Goal: Transaction & Acquisition: Purchase product/service

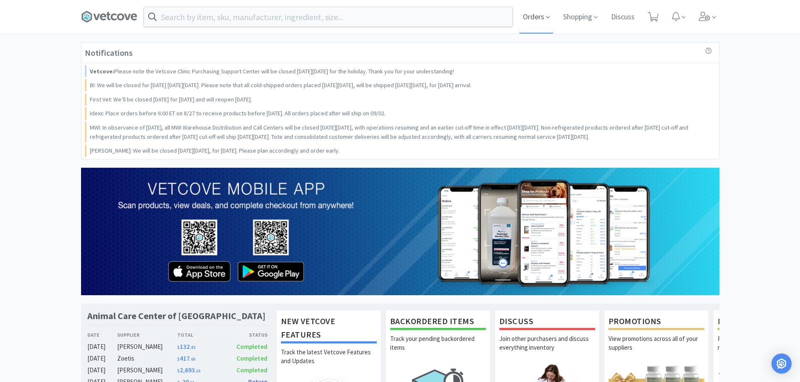
click at [540, 18] on span "Orders" at bounding box center [536, 17] width 34 height 34
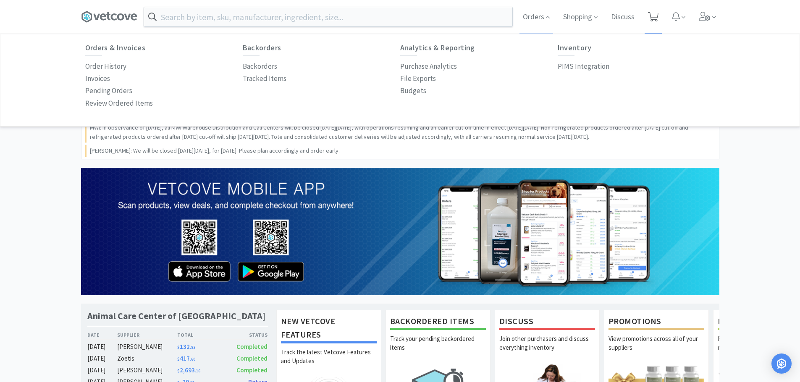
click at [652, 17] on icon at bounding box center [653, 16] width 10 height 9
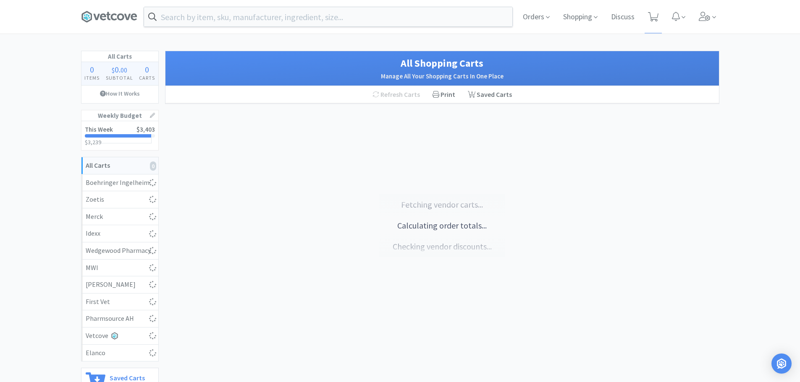
select select "1"
select select "2"
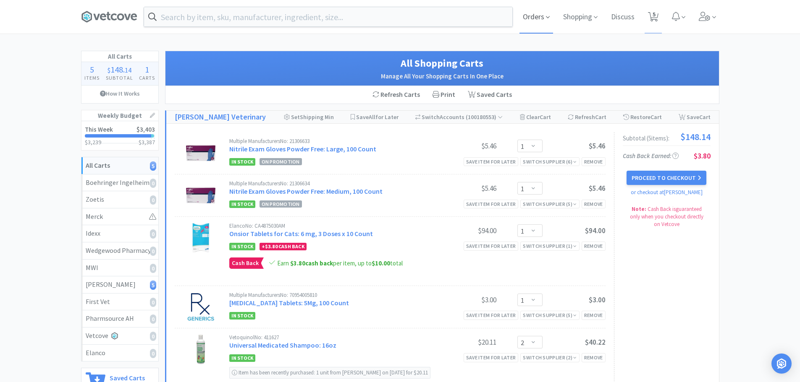
click at [547, 14] on icon at bounding box center [548, 17] width 4 height 8
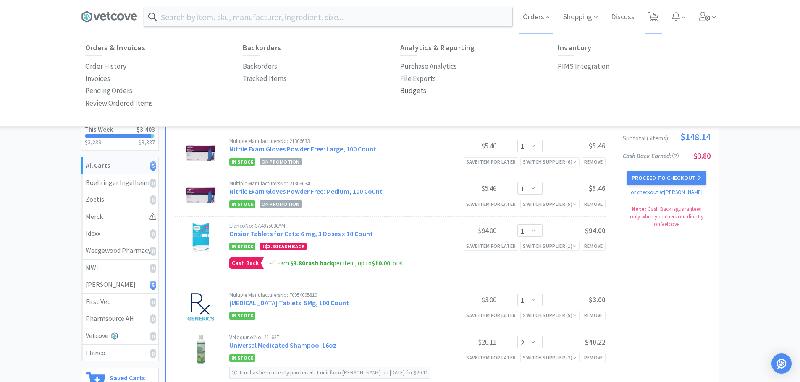
click at [408, 94] on p "Budgets" at bounding box center [413, 90] width 26 height 11
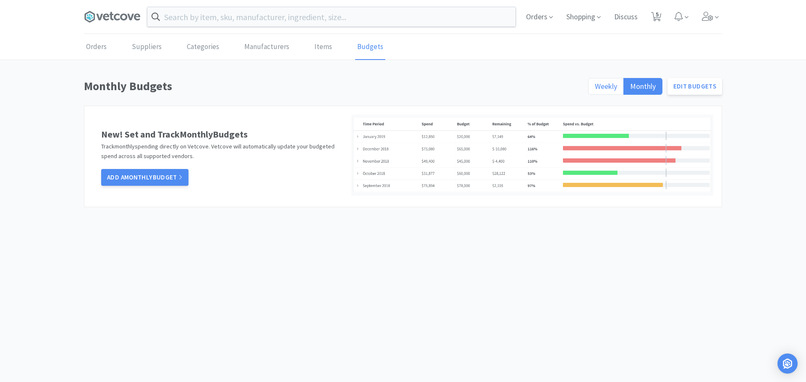
click at [591, 84] on label "Weekly" at bounding box center [606, 86] width 36 height 17
click at [595, 89] on input "Weekly" at bounding box center [595, 89] width 0 height 0
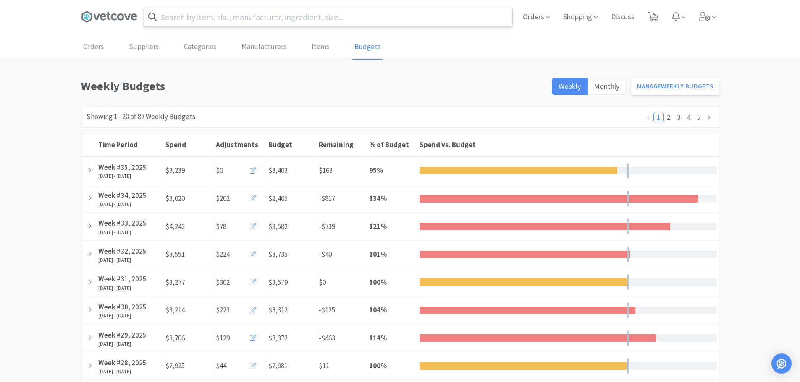
click at [297, 16] on input "text" at bounding box center [328, 16] width 368 height 19
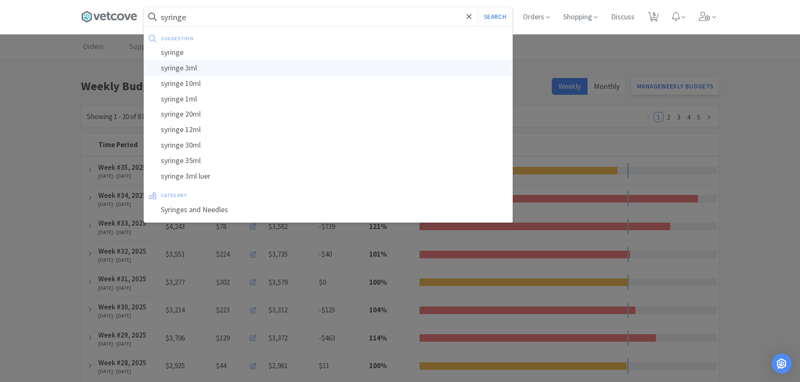
click at [207, 69] on div "syringe 3ml" at bounding box center [328, 68] width 368 height 16
type input "syringe 3ml"
select select "1"
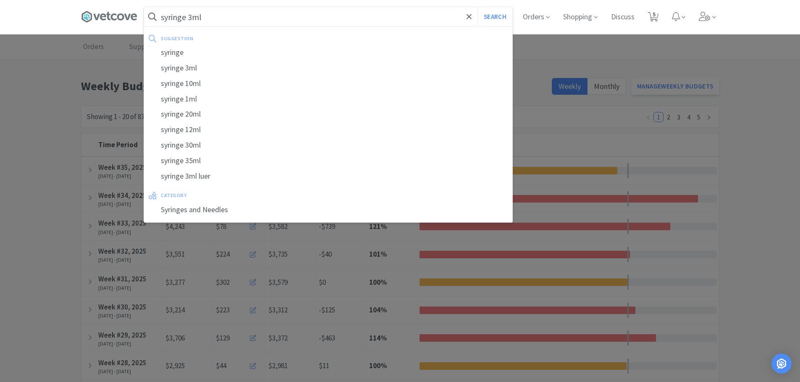
select select "1"
select select "2"
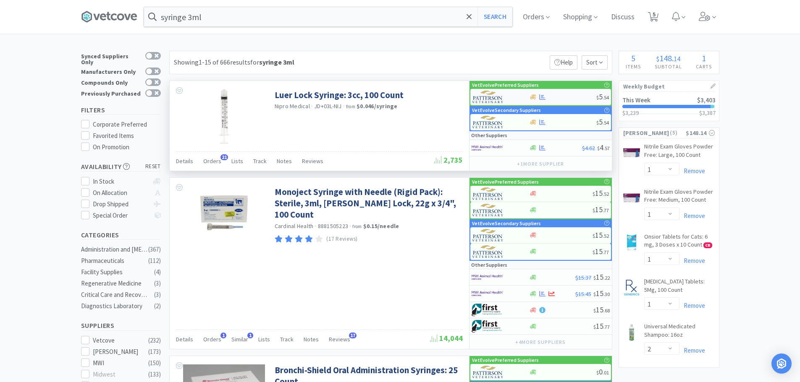
click at [550, 100] on div at bounding box center [562, 97] width 67 height 6
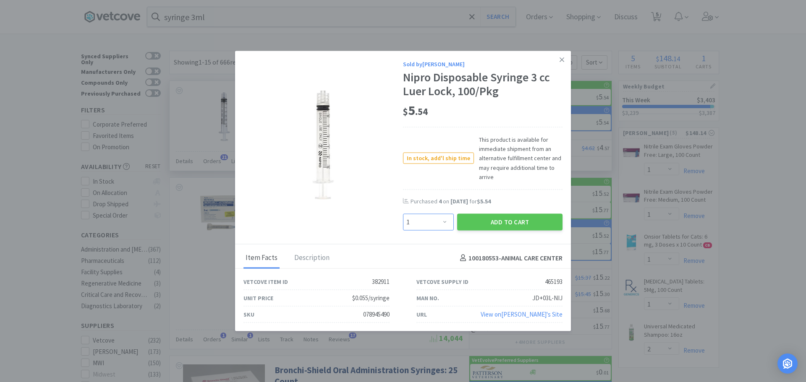
click at [438, 223] on select "Enter Quantity 1 2 3 4 5 6 7 8 9 10 11 12 13 14 15 16 17 18 19 20 Enter Quantity" at bounding box center [428, 222] width 51 height 17
select select "2"
click at [403, 214] on select "Enter Quantity 1 2 3 4 5 6 7 8 9 10 11 12 13 14 15 16 17 18 19 20 Enter Quantity" at bounding box center [428, 222] width 51 height 17
click at [487, 225] on button "Add to Cart" at bounding box center [509, 222] width 105 height 17
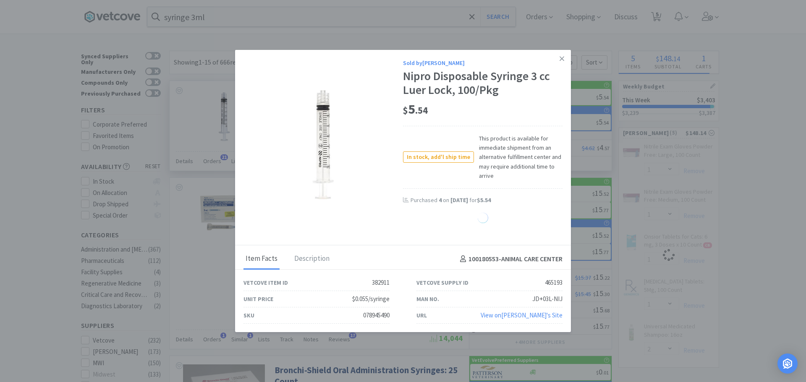
select select "2"
select select "1"
select select "2"
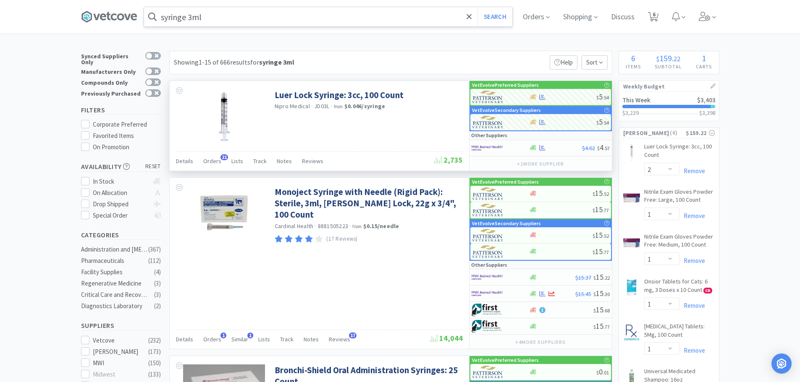
click at [215, 15] on input "syringe 3ml" at bounding box center [328, 16] width 368 height 19
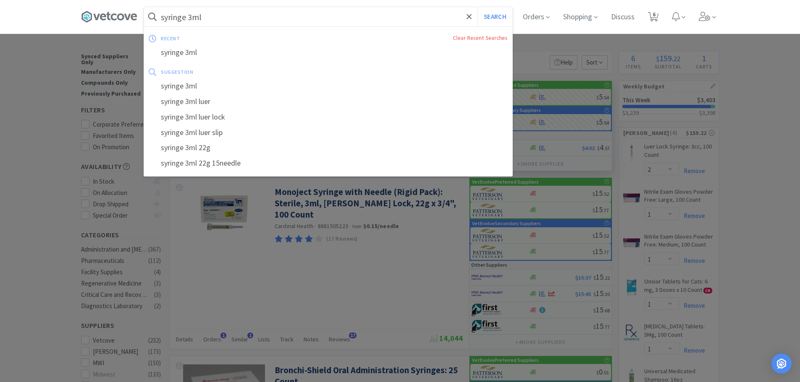
click at [194, 16] on input "syringe 3ml" at bounding box center [328, 16] width 368 height 19
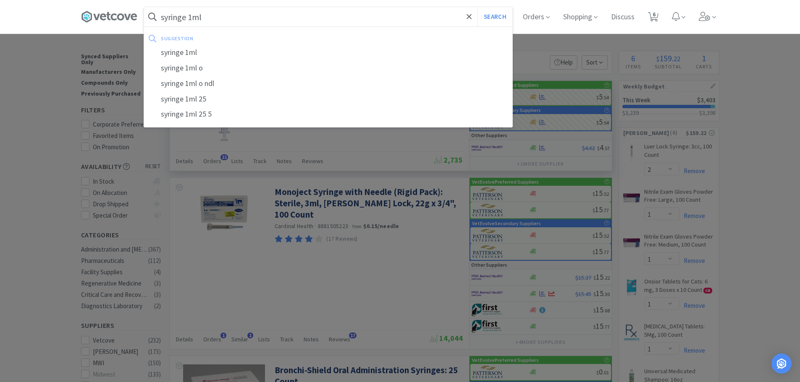
type input "syringe 1ml"
click at [477, 7] on button "Search" at bounding box center [494, 16] width 35 height 19
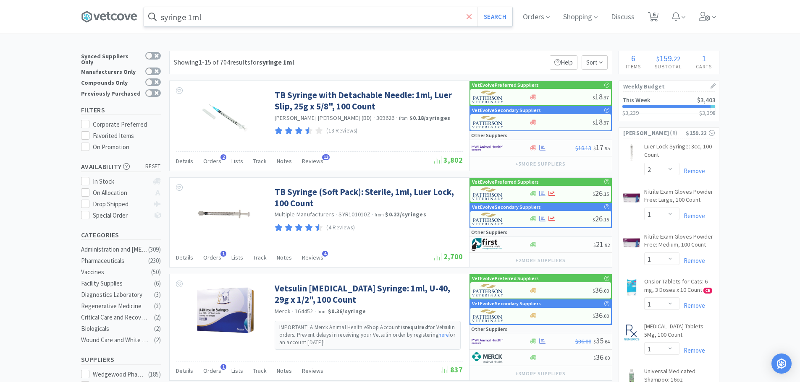
click at [474, 17] on span at bounding box center [469, 17] width 10 height 18
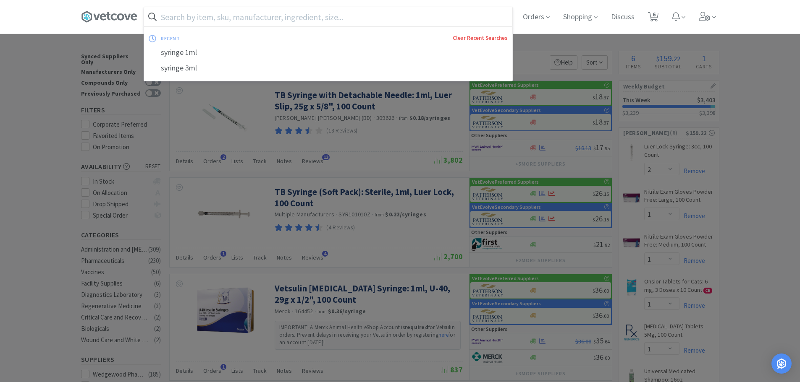
click at [463, 34] on link "Clear Recent Searches" at bounding box center [480, 37] width 55 height 7
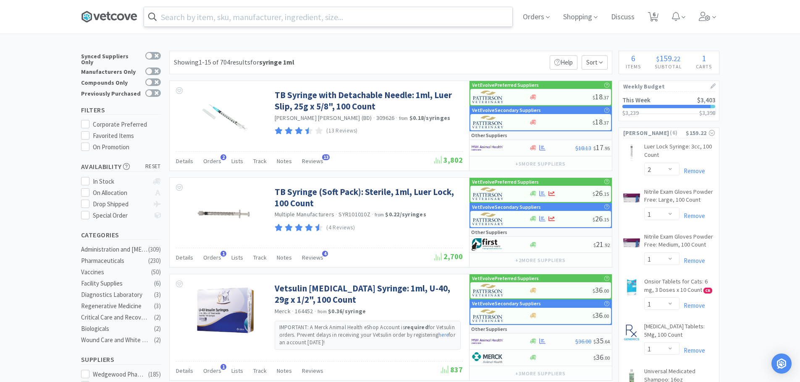
click at [95, 19] on icon at bounding box center [109, 16] width 56 height 13
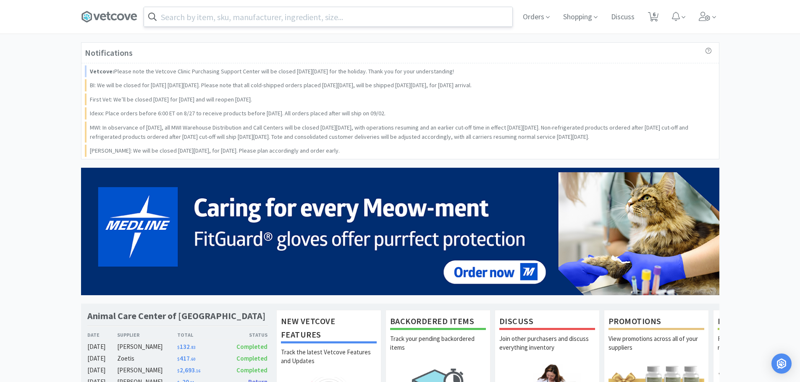
click at [61, 94] on div "Notifications Vetcove: Please note the Vetcove Clinic Purchasing Support Center…" at bounding box center [400, 313] width 800 height 543
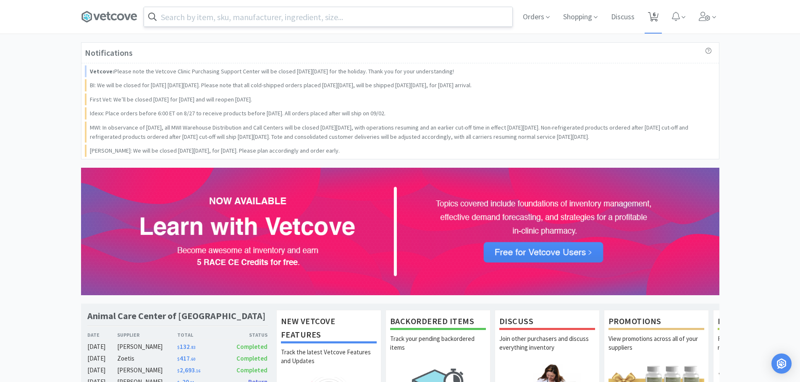
click at [650, 16] on icon at bounding box center [653, 16] width 10 height 9
select select "2"
select select "1"
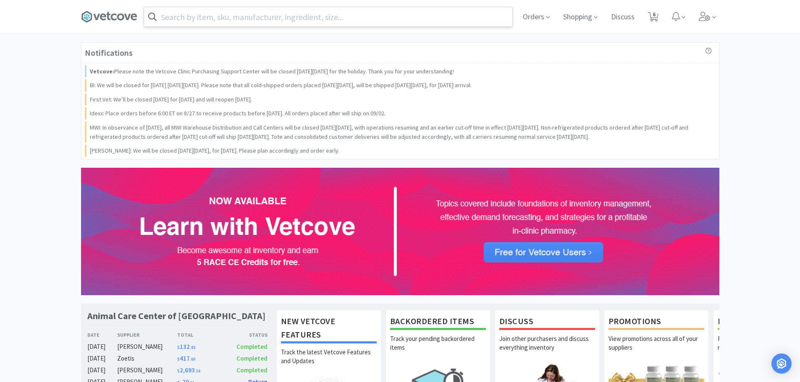
select select "1"
select select "2"
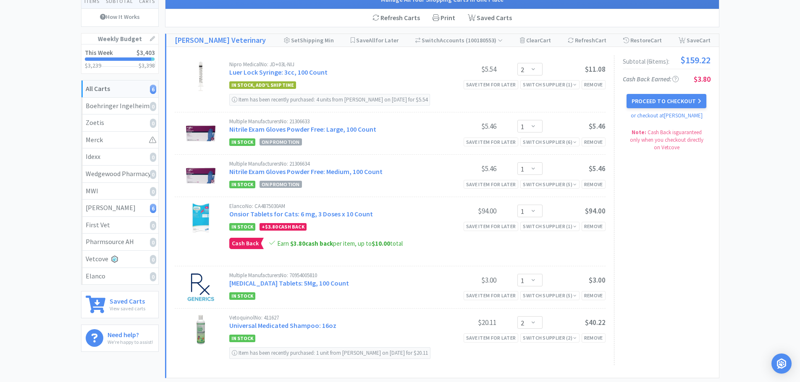
scroll to position [84, 0]
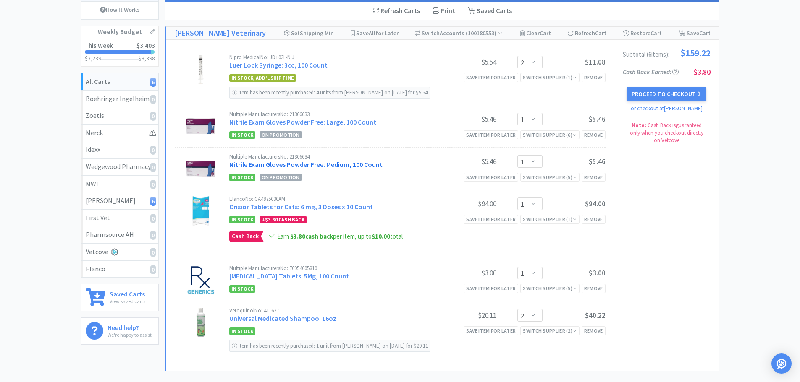
click at [341, 167] on link "Nitrile Exam Gloves Powder Free: Medium, 100 Count" at bounding box center [305, 164] width 153 height 8
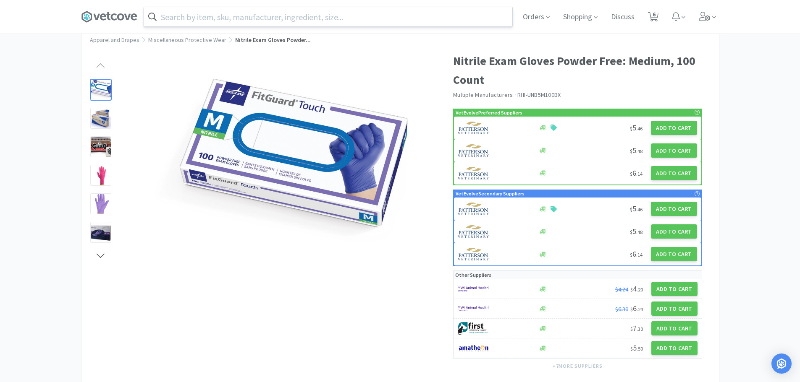
scroll to position [42, 0]
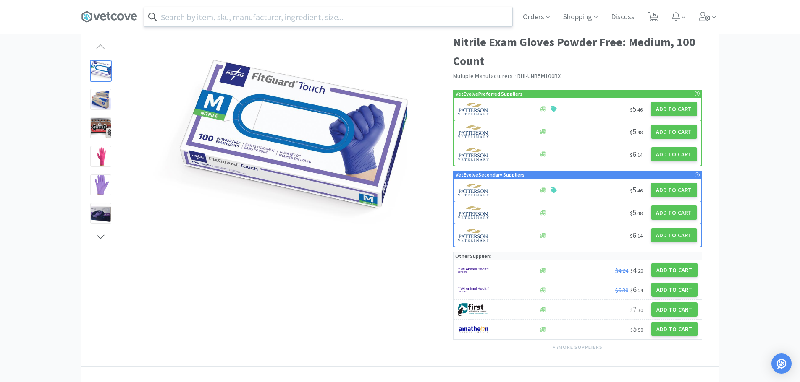
click at [222, 20] on input "text" at bounding box center [328, 16] width 368 height 19
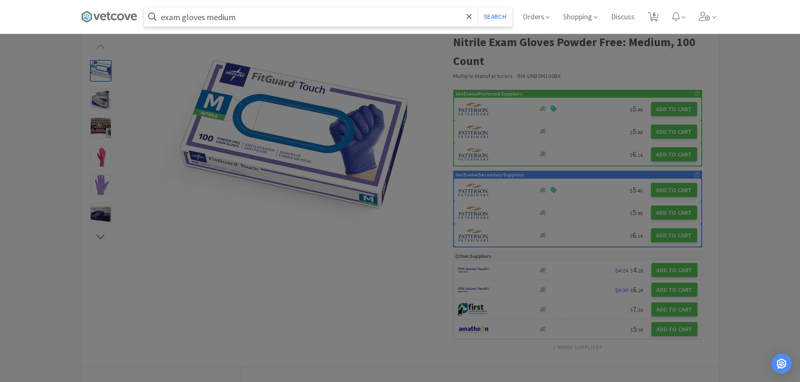
type input "exam gloves medium"
click at [477, 7] on button "Search" at bounding box center [494, 16] width 35 height 19
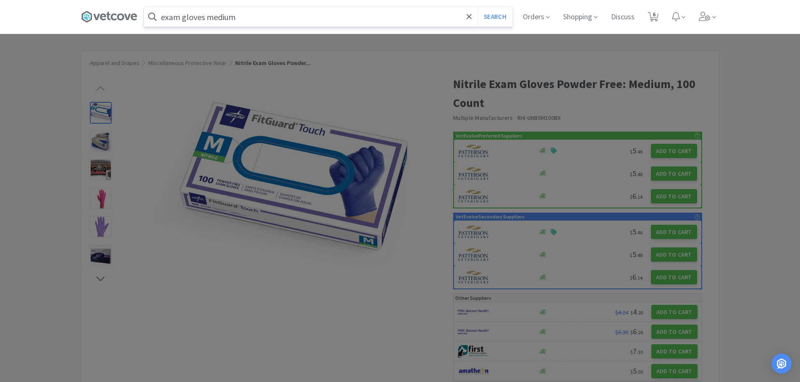
select select "2"
select select "1"
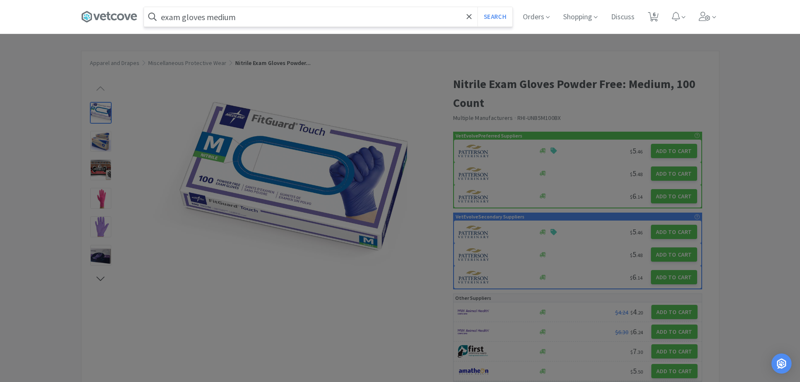
select select "2"
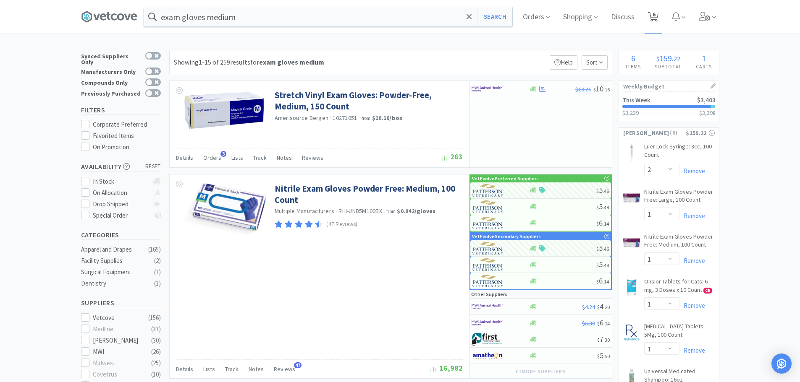
click at [655, 17] on span "6" at bounding box center [653, 14] width 3 height 34
select select "2"
select select "1"
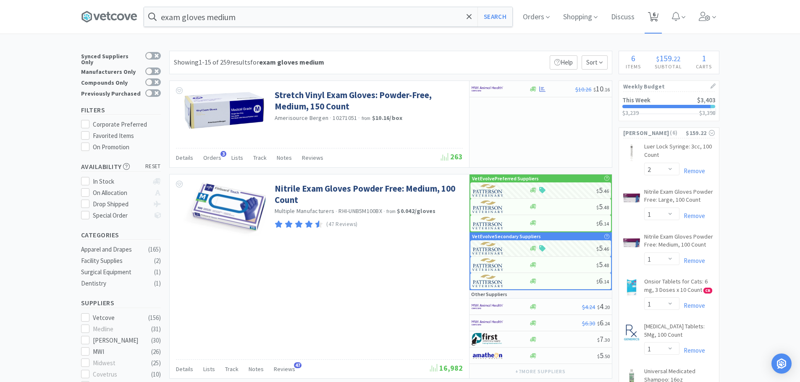
select select "1"
select select "2"
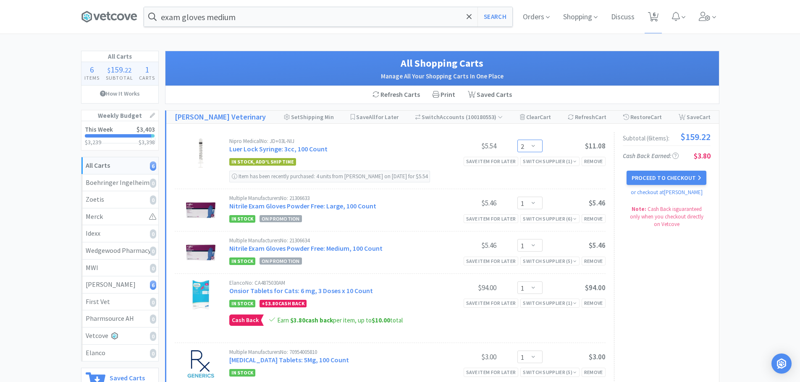
click at [533, 148] on select "Enter Quantity 1 2 3 4 5 6 7 8 9 10 11 12 13 14 15 16 17 18 19 20 Enter Quantity" at bounding box center [529, 146] width 25 height 13
click at [396, 139] on div "Nipro Medical No: JD+03L-NIJ" at bounding box center [331, 141] width 204 height 5
click at [275, 18] on input "exam gloves medium" at bounding box center [328, 16] width 368 height 19
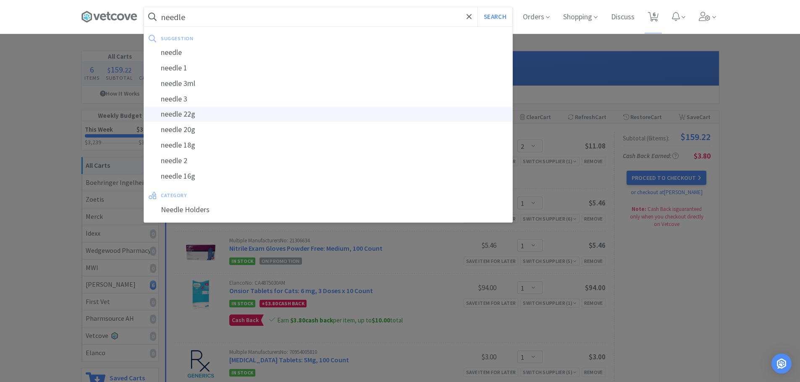
click at [191, 111] on div "needle 22g" at bounding box center [328, 115] width 368 height 16
type input "needle 22g"
select select "2"
select select "1"
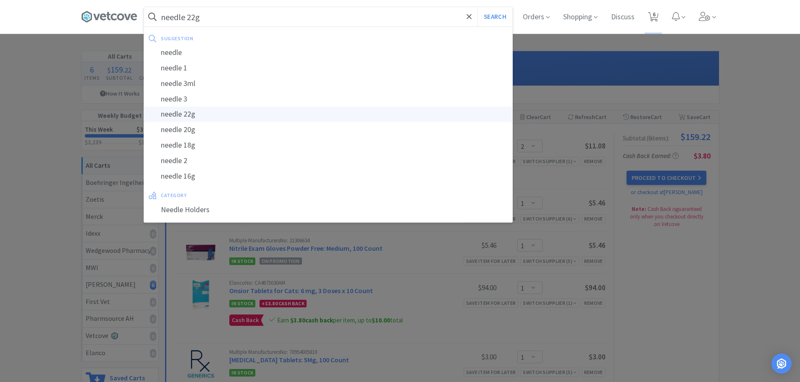
select select "1"
select select "2"
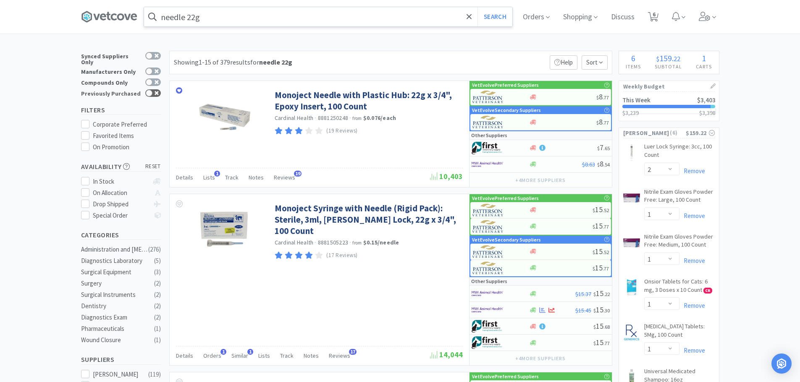
click at [152, 91] on icon at bounding box center [150, 93] width 6 height 5
checkbox input "true"
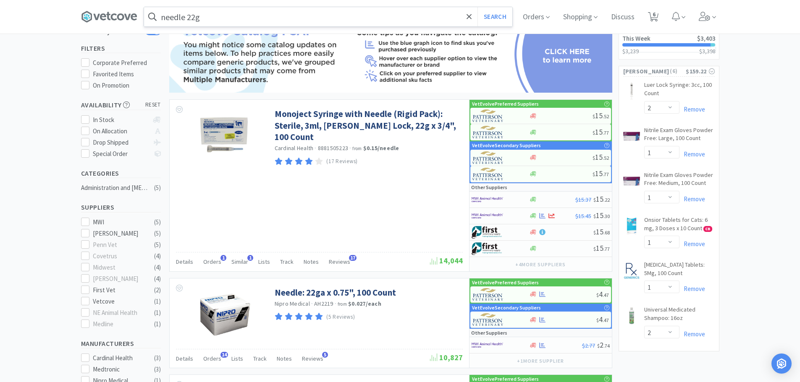
scroll to position [84, 0]
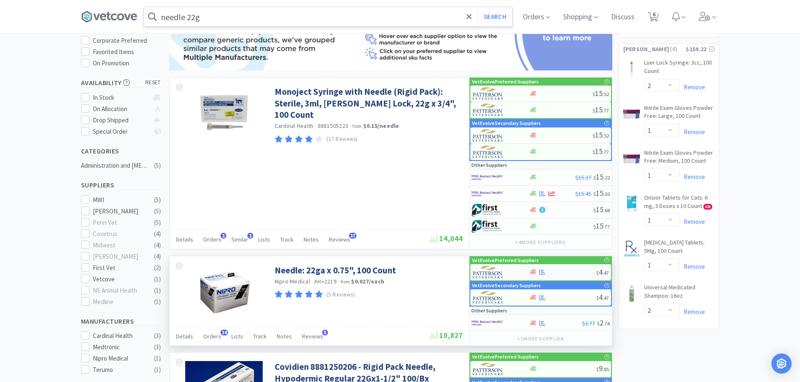
click at [557, 274] on div at bounding box center [562, 272] width 67 height 6
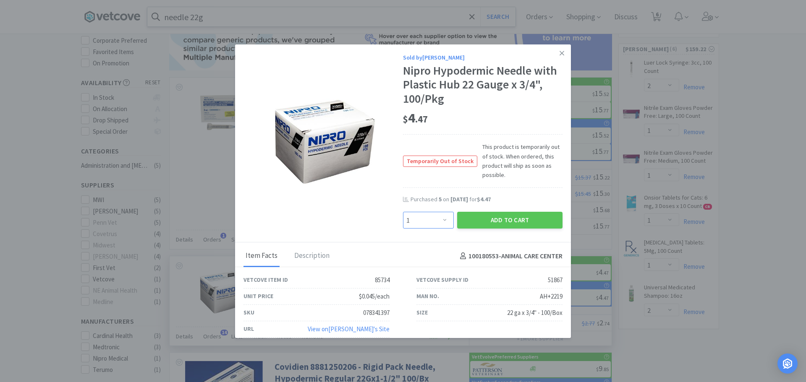
click at [433, 213] on select "Enter Quantity 1 2 3 4 5 6 7 8 9 10 11 12 13 14 15 16 17 18 19 20 Enter Quantity" at bounding box center [428, 220] width 51 height 17
select select "2"
click at [403, 212] on select "Enter Quantity 1 2 3 4 5 6 7 8 9 10 11 12 13 14 15 16 17 18 19 20 Enter Quantity" at bounding box center [428, 220] width 51 height 17
click at [537, 219] on button "Add to Cart" at bounding box center [509, 220] width 105 height 17
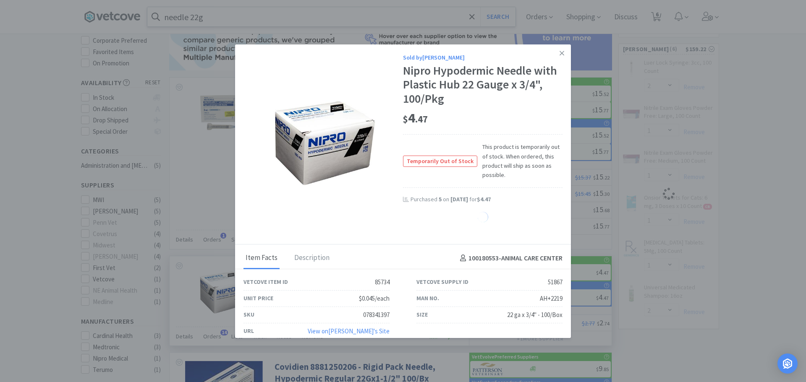
select select "2"
select select "1"
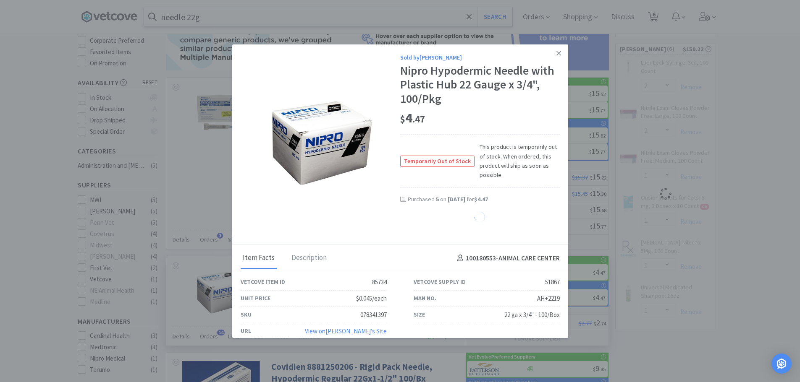
select select "2"
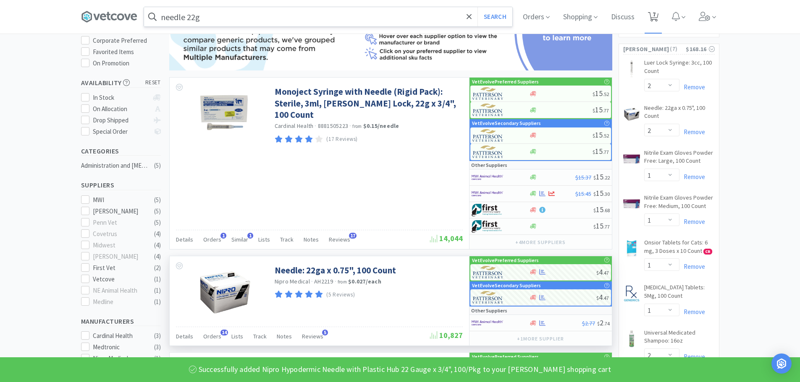
click at [662, 16] on span "7" at bounding box center [652, 17] width 17 height 34
select select "2"
select select "1"
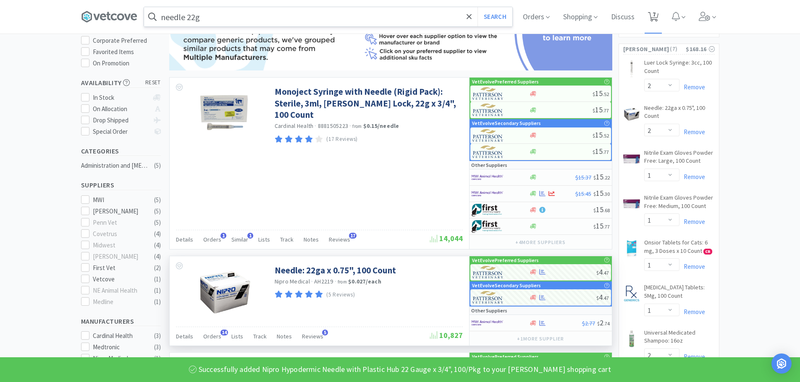
select select "1"
select select "2"
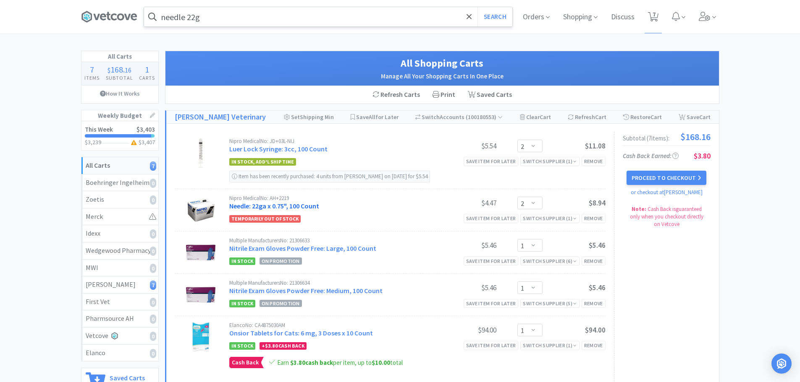
click at [298, 207] on link "Needle: 22ga x 0.75", 100 Count" at bounding box center [274, 206] width 90 height 8
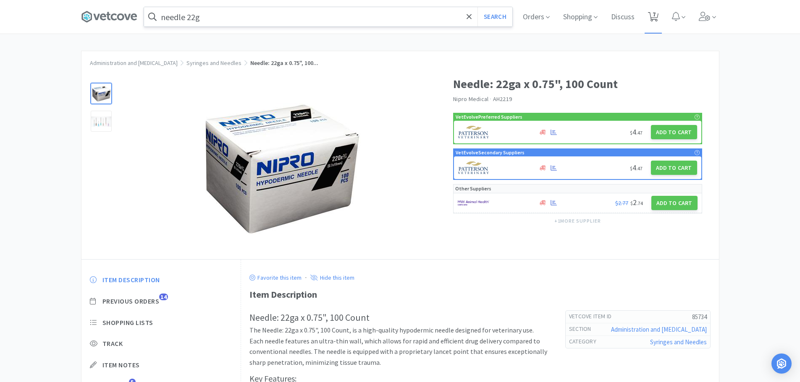
click at [653, 10] on span "7" at bounding box center [652, 17] width 17 height 34
select select "2"
select select "1"
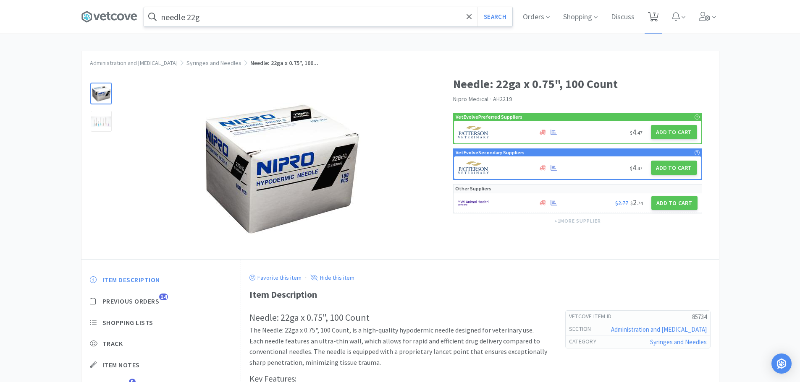
select select "1"
select select "2"
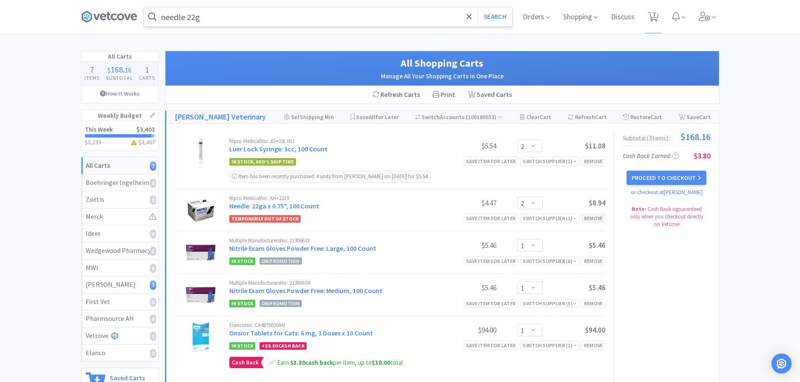
click at [600, 218] on div "Remove" at bounding box center [593, 218] width 24 height 9
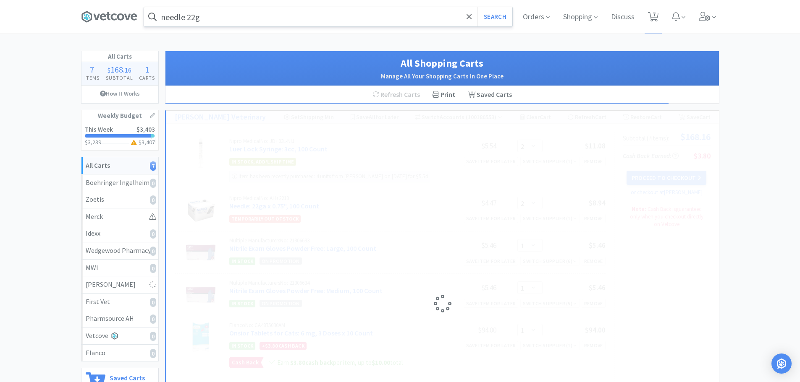
select select "1"
select select "2"
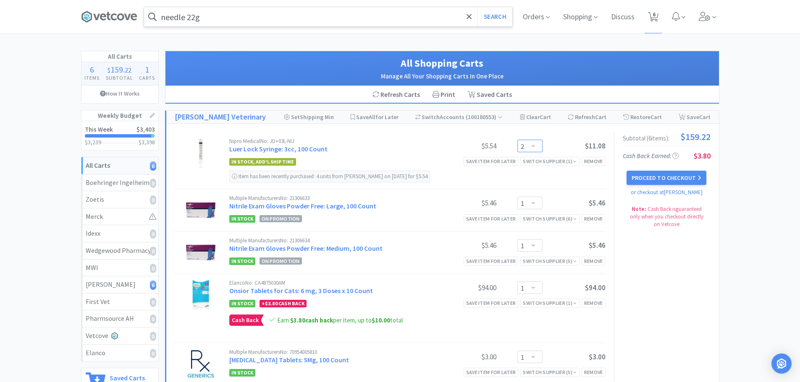
click at [540, 147] on select "Enter Quantity 1 2 3 4 5 6 7 8 9 10 11 12 13 14 15 16 17 18 19 20 Enter Quantity" at bounding box center [529, 146] width 25 height 13
click at [517, 140] on select "Enter Quantity 1 2 3 4 5 6 7 8 9 10 11 12 13 14 15 16 17 18 19 20 Enter Quantity" at bounding box center [529, 146] width 25 height 13
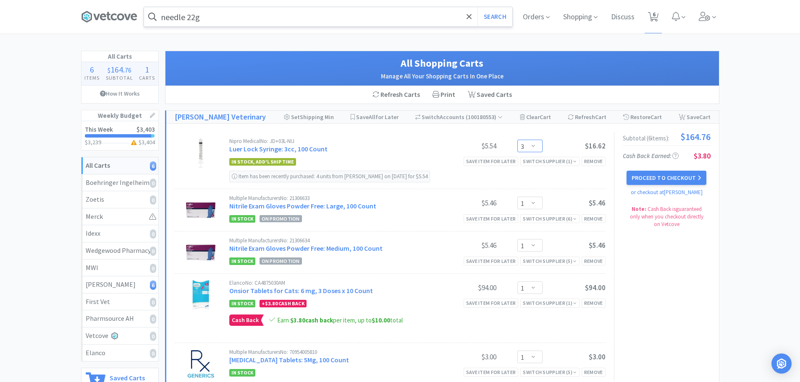
click at [532, 144] on select "Enter Quantity 1 2 3 4 5 6 7 8 9 10 11 12 13 14 15 16 17 18 19 20 Enter Quantity" at bounding box center [529, 146] width 25 height 13
click at [517, 140] on select "Enter Quantity 1 2 3 4 5 6 7 8 9 10 11 12 13 14 15 16 17 18 19 20 Enter Quantity" at bounding box center [529, 146] width 25 height 13
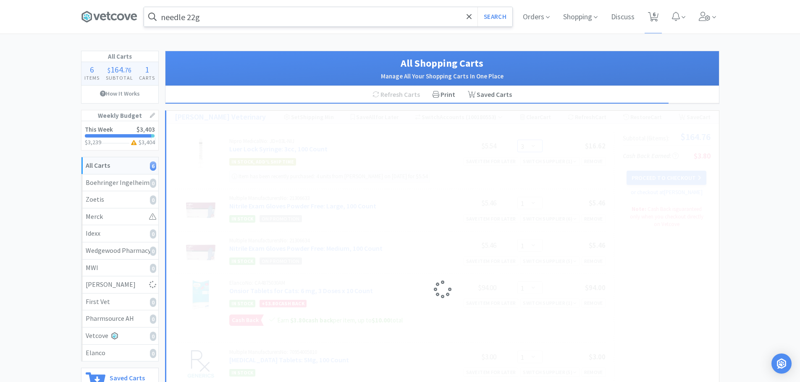
select select "2"
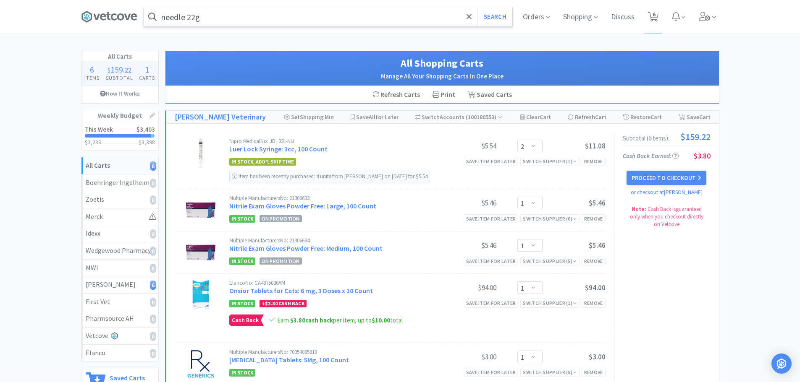
click at [734, 206] on div "All Carts 6 Items $ 159 . 22 Subtotal 1 Carts How It Works Weekly Budget This W…" at bounding box center [400, 267] width 800 height 433
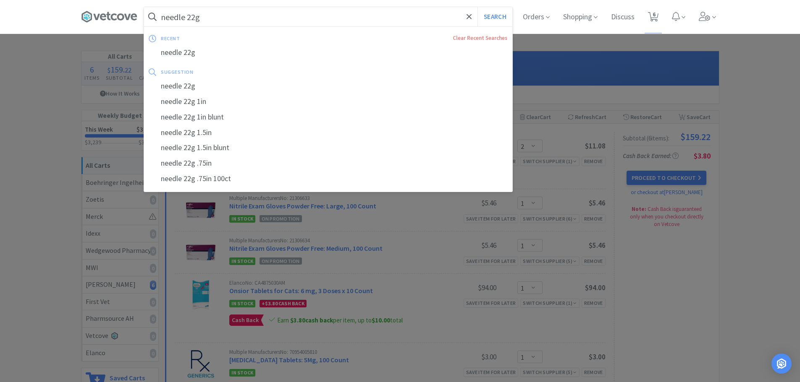
click at [258, 20] on input "needle 22g" at bounding box center [328, 16] width 368 height 19
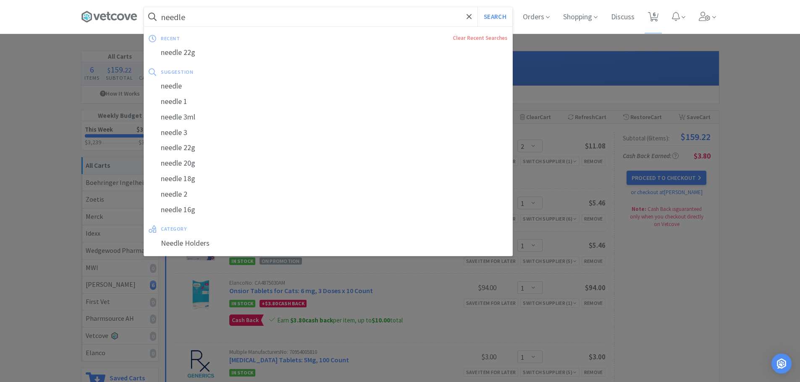
type input "needle"
click at [477, 7] on button "Search" at bounding box center [494, 16] width 35 height 19
select select "2"
select select "1"
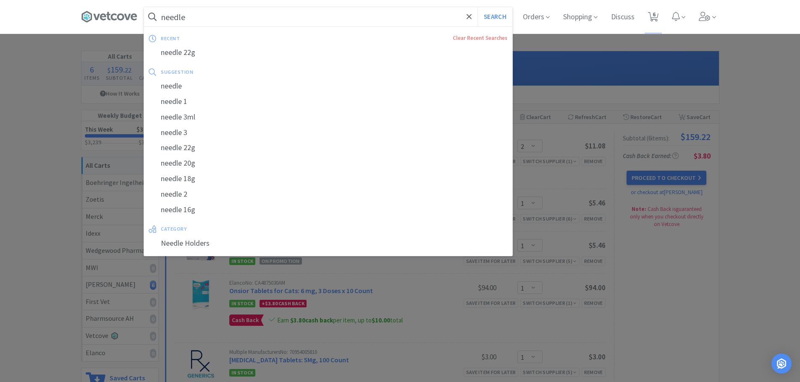
select select "1"
select select "2"
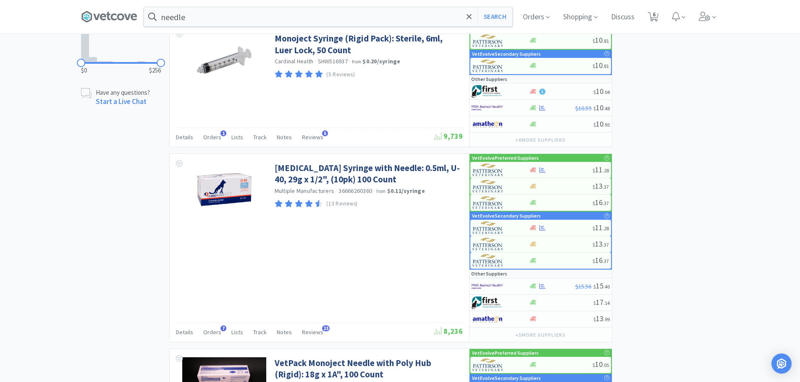
scroll to position [711, 0]
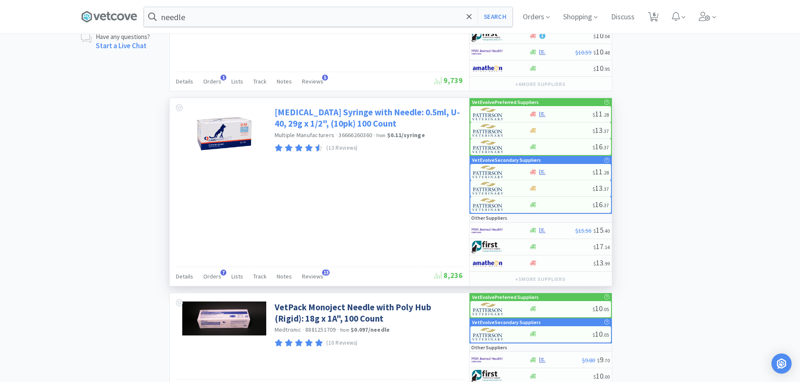
click at [375, 107] on link "[MEDICAL_DATA] Syringe with Needle: 0.5ml, U-40, 29g x 1/2", (10pk) 100 Count" at bounding box center [368, 118] width 186 height 23
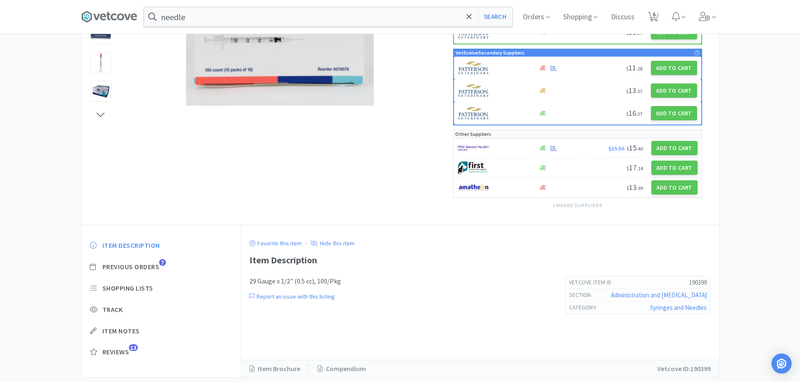
scroll to position [185, 0]
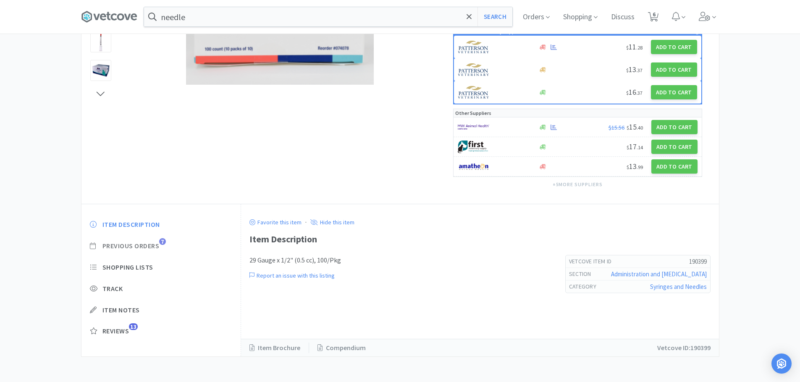
click at [137, 250] on span "Previous Orders" at bounding box center [130, 246] width 57 height 9
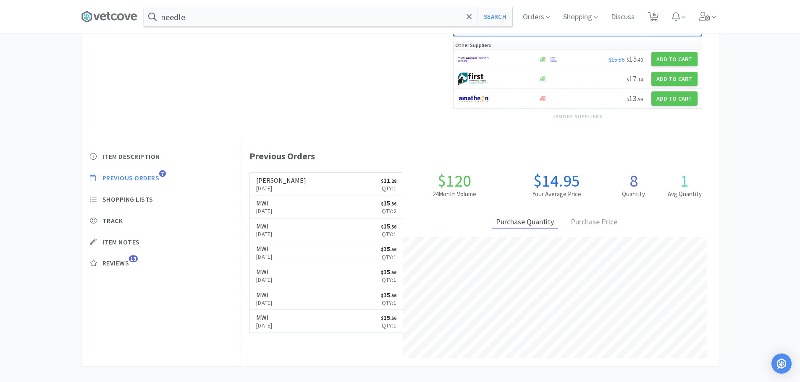
scroll to position [263, 0]
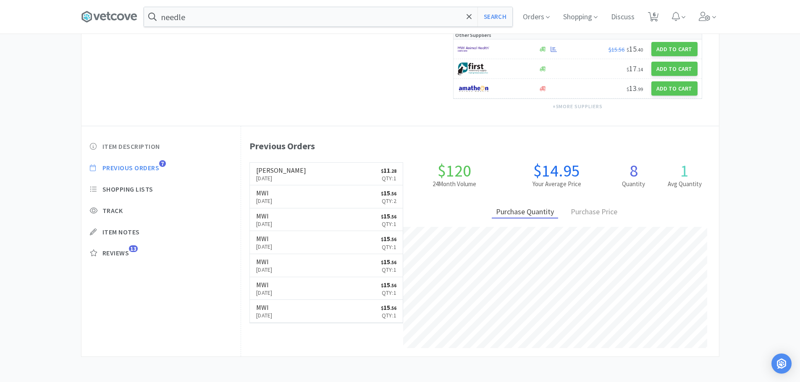
click at [133, 148] on span "Item Description" at bounding box center [131, 146] width 58 height 9
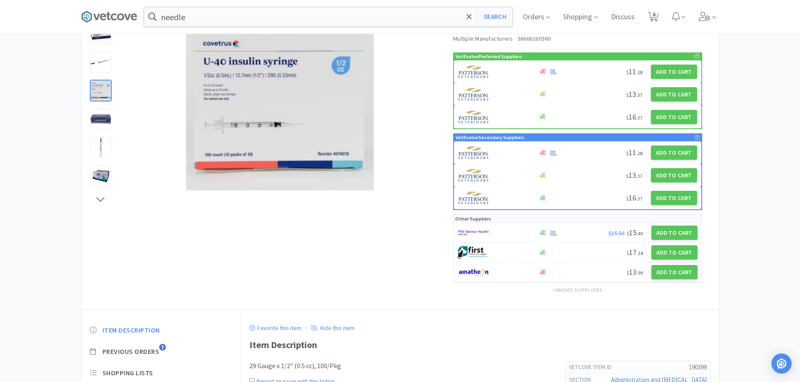
scroll to position [0, 0]
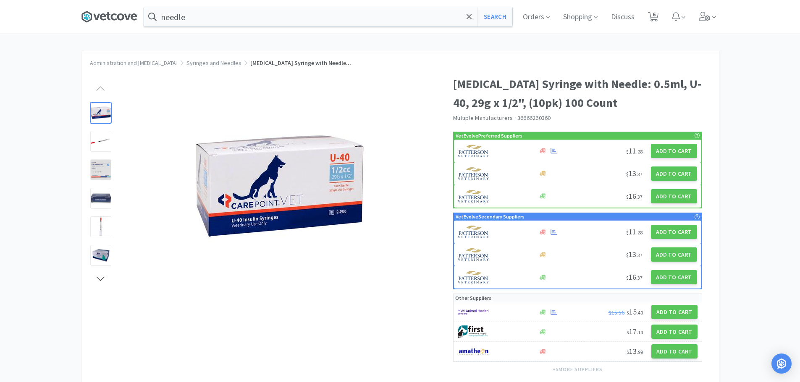
click at [132, 20] on icon at bounding box center [109, 16] width 56 height 13
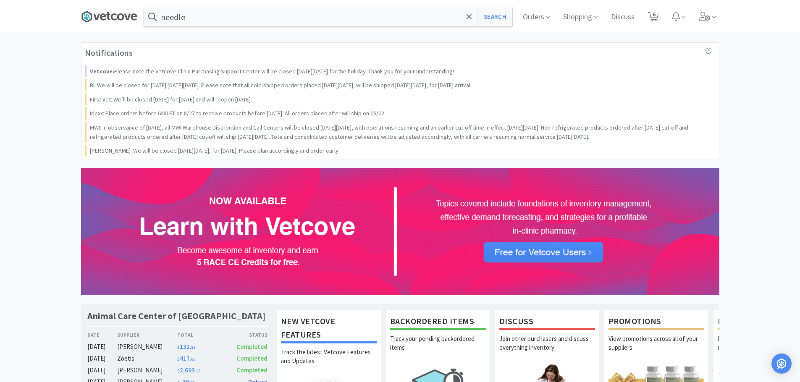
click at [111, 14] on icon at bounding box center [109, 16] width 56 height 13
click at [657, 10] on span "6" at bounding box center [652, 17] width 17 height 34
select select "2"
select select "1"
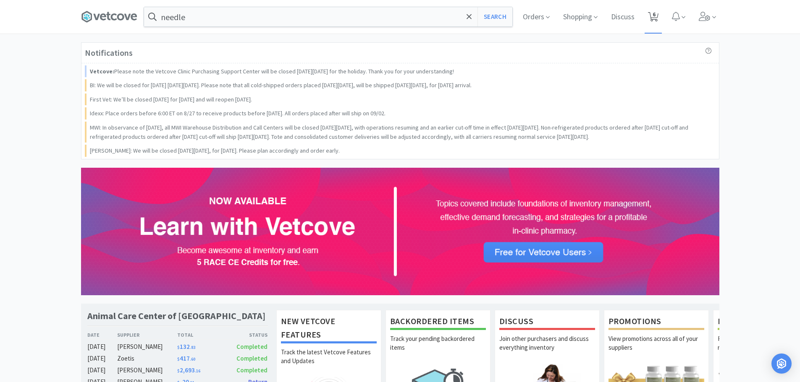
select select "1"
select select "2"
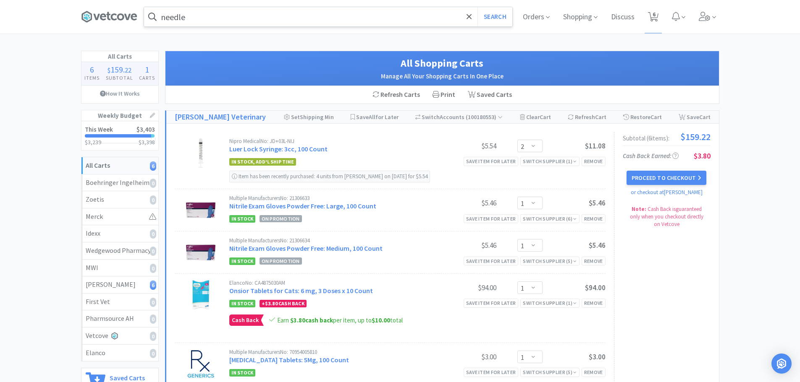
click at [237, 11] on input "needle" at bounding box center [328, 16] width 368 height 19
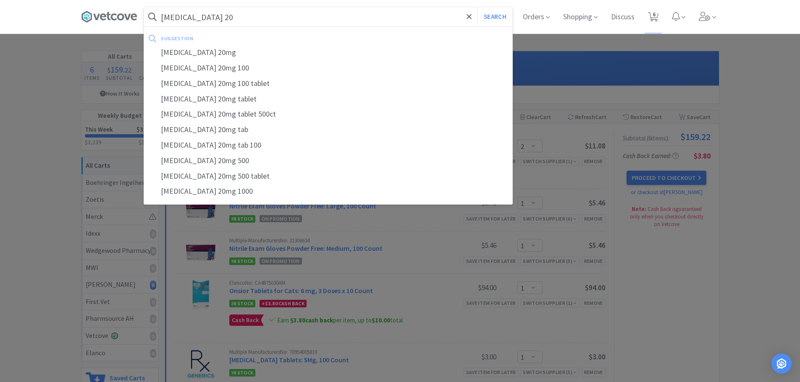
type input "[MEDICAL_DATA] 20"
click at [477, 7] on button "Search" at bounding box center [494, 16] width 35 height 19
select select "2"
select select "1"
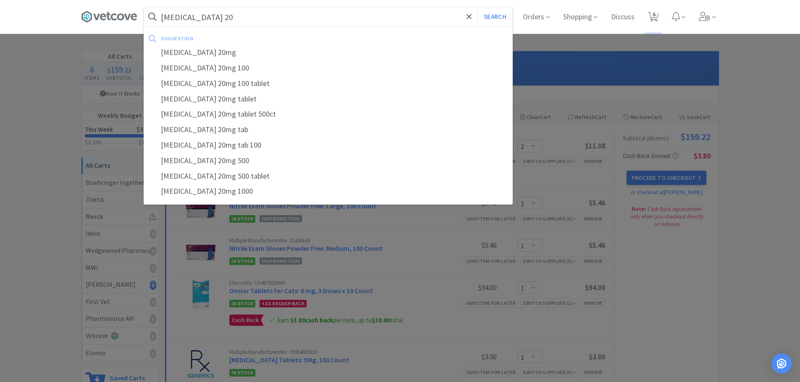
select select "1"
select select "2"
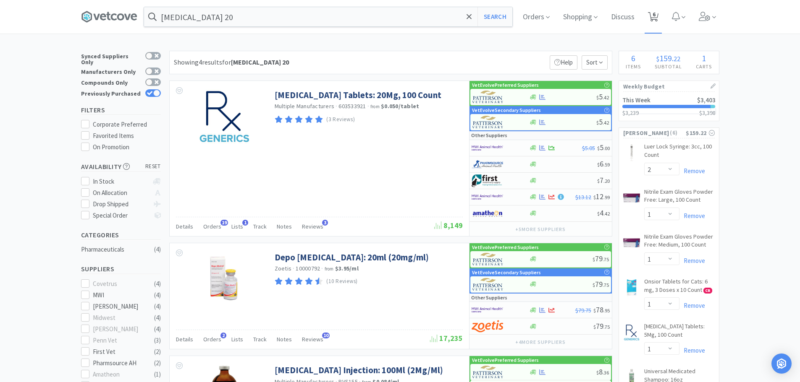
click at [651, 10] on span "6" at bounding box center [652, 17] width 17 height 34
select select "2"
select select "1"
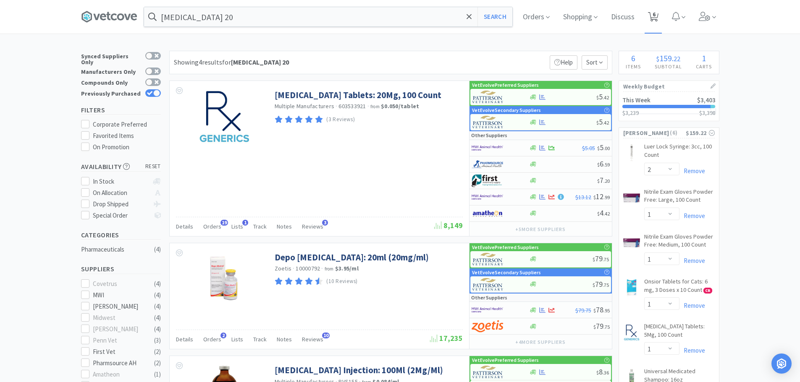
select select "1"
select select "2"
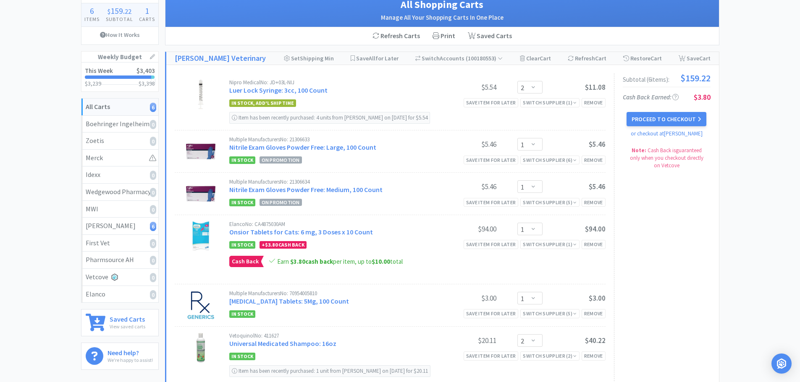
scroll to position [84, 0]
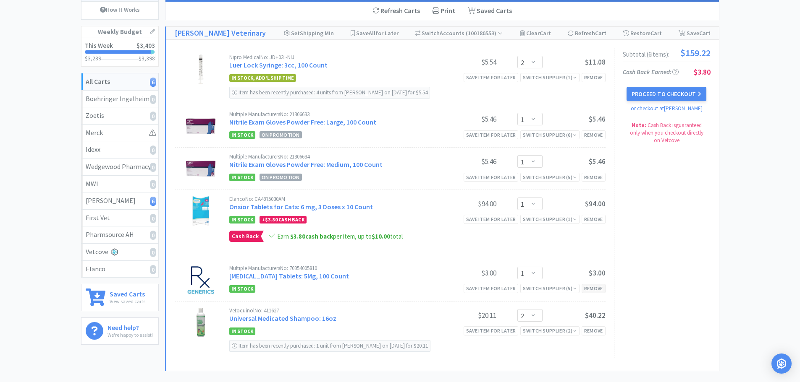
click at [592, 290] on div "Remove" at bounding box center [593, 288] width 24 height 9
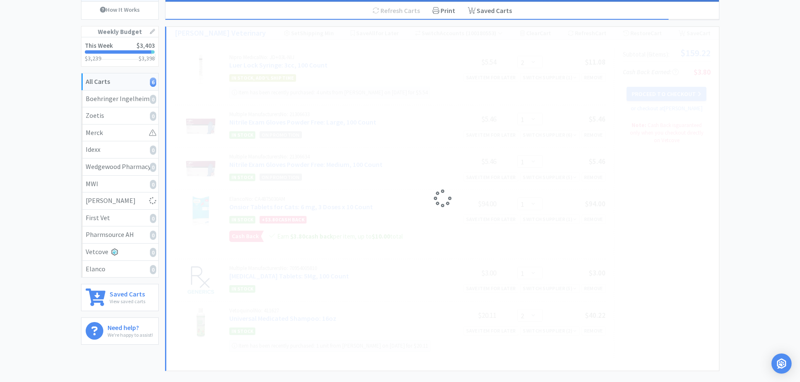
select select "2"
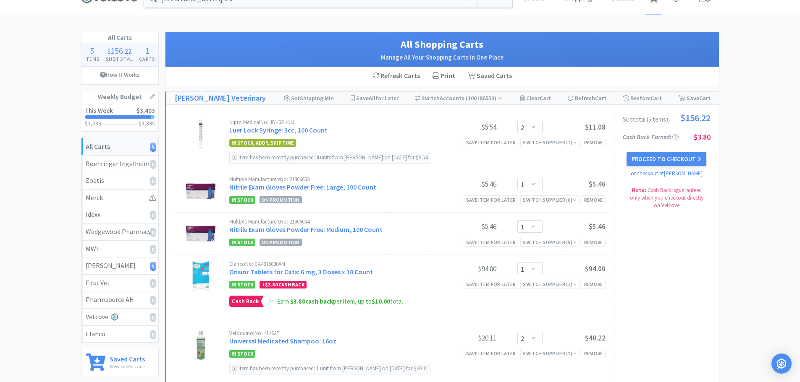
scroll to position [0, 0]
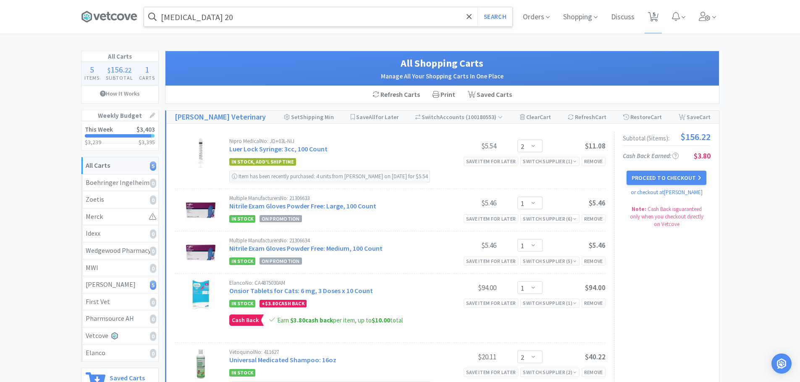
click at [216, 15] on input "[MEDICAL_DATA] 20" at bounding box center [328, 16] width 368 height 19
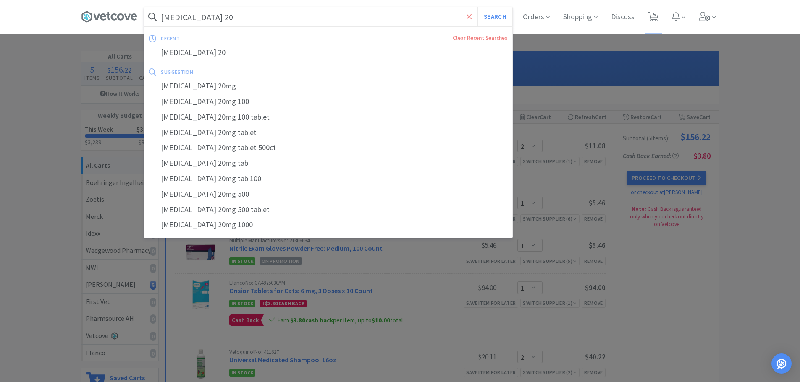
click at [464, 19] on span at bounding box center [469, 17] width 10 height 18
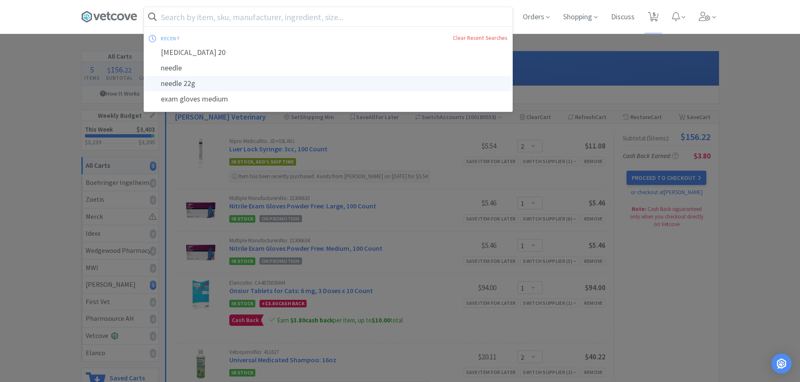
click at [184, 79] on div "needle 22g" at bounding box center [328, 84] width 368 height 16
type input "needle 22g"
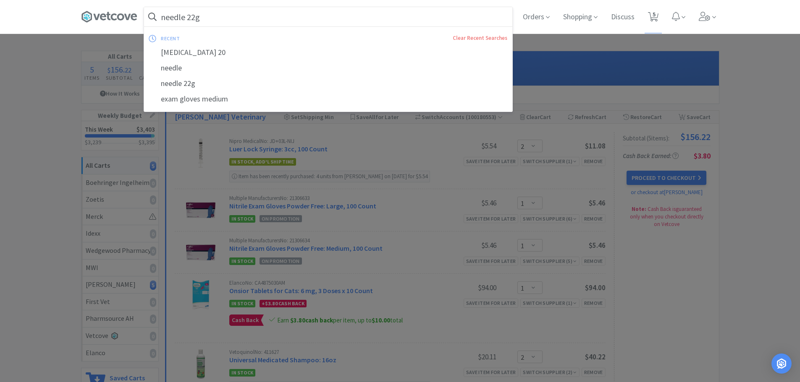
select select "2"
select select "1"
select select "2"
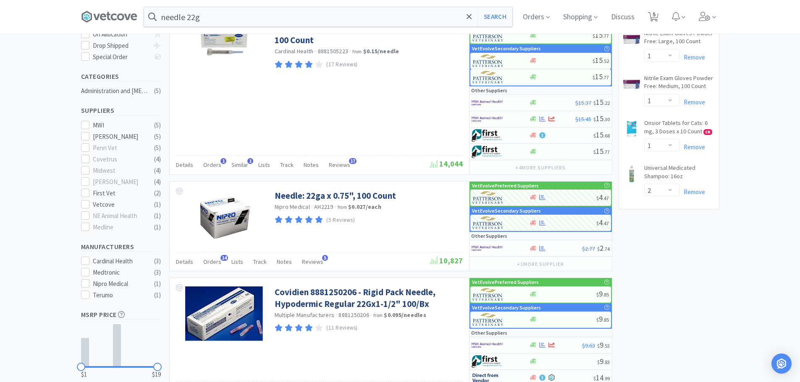
scroll to position [168, 0]
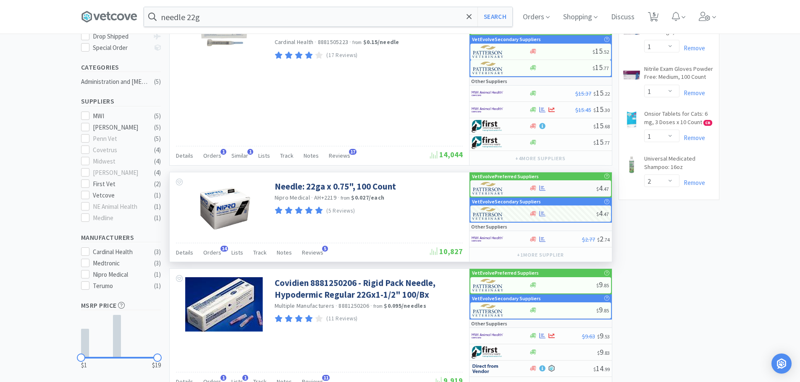
click at [572, 184] on div "$ 4 . 47" at bounding box center [540, 189] width 141 height 16
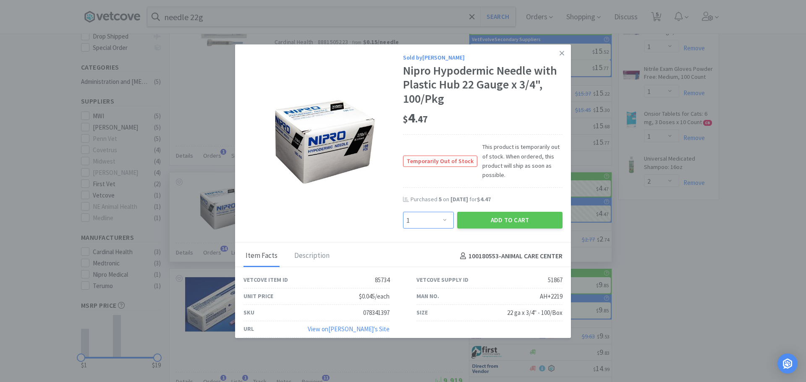
click at [447, 215] on select "Enter Quantity 1 2 3 4 5 6 7 8 9 10 11 12 13 14 15 16 17 18 19 20 Enter Quantity" at bounding box center [428, 220] width 51 height 17
select select "2"
click at [403, 212] on select "Enter Quantity 1 2 3 4 5 6 7 8 9 10 11 12 13 14 15 16 17 18 19 20 Enter Quantity" at bounding box center [428, 220] width 51 height 17
click at [500, 212] on button "Add to Cart" at bounding box center [509, 220] width 105 height 17
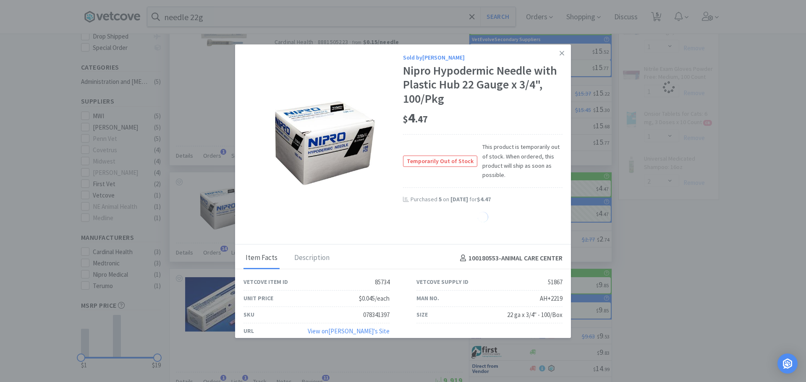
select select "2"
select select "1"
select select "2"
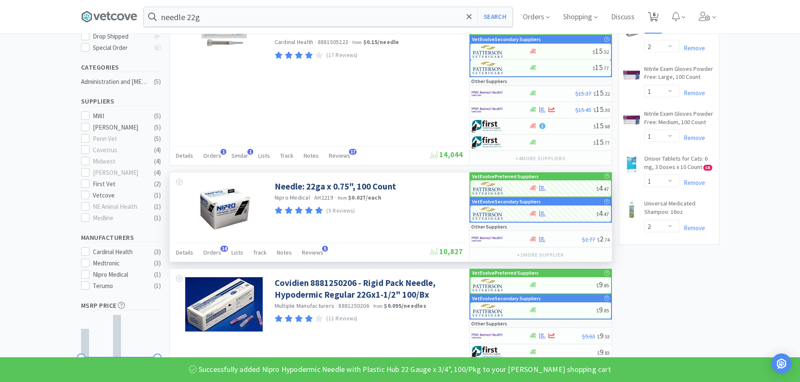
click at [658, 14] on icon at bounding box center [653, 16] width 10 height 9
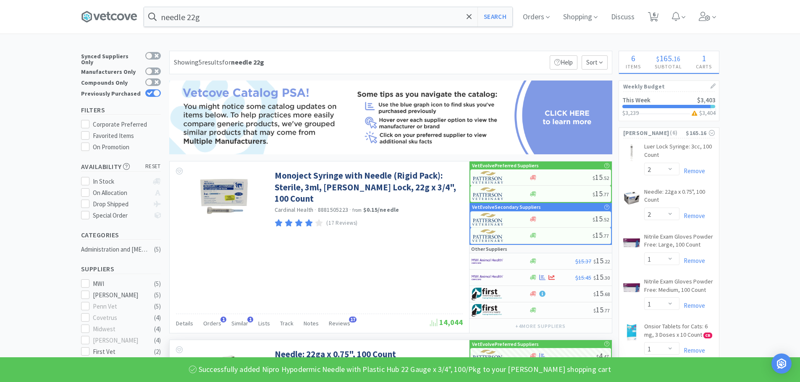
select select "2"
select select "1"
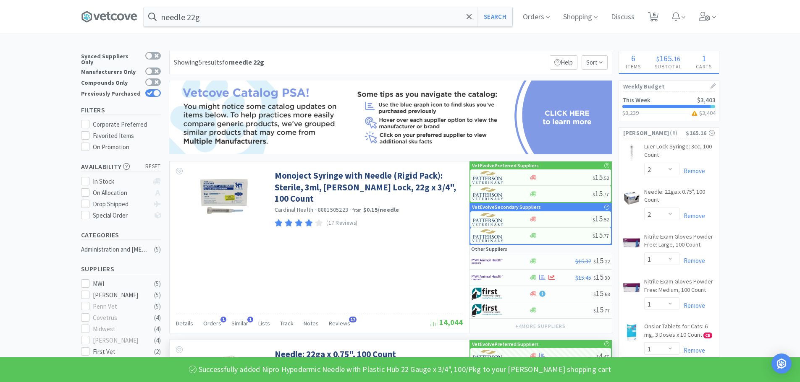
select select "2"
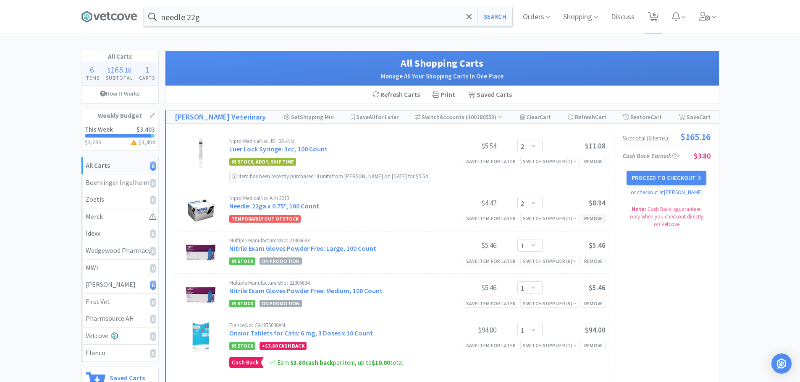
click at [597, 217] on div "Remove" at bounding box center [593, 218] width 24 height 9
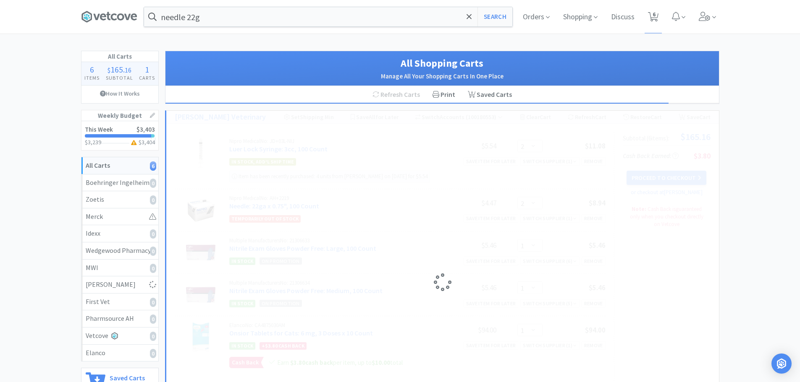
select select "1"
select select "2"
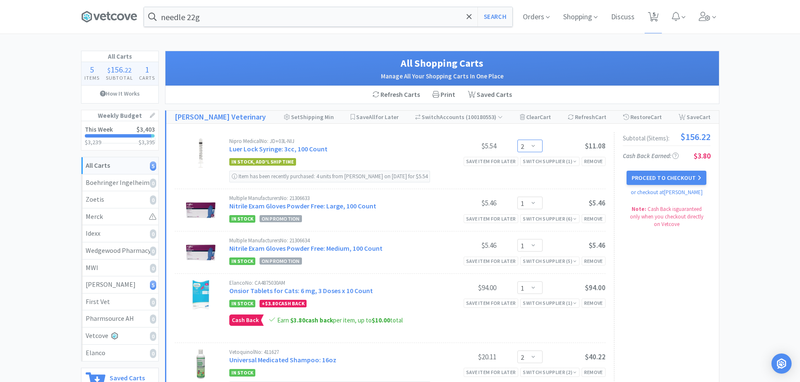
click at [532, 151] on select "Enter Quantity 1 2 3 4 5 6 7 8 9 10 11 12 13 14 15 16 17 18 19 20 Enter Quantity" at bounding box center [529, 146] width 25 height 13
click at [517, 140] on select "Enter Quantity 1 2 3 4 5 6 7 8 9 10 11 12 13 14 15 16 17 18 19 20 Enter Quantity" at bounding box center [529, 146] width 25 height 13
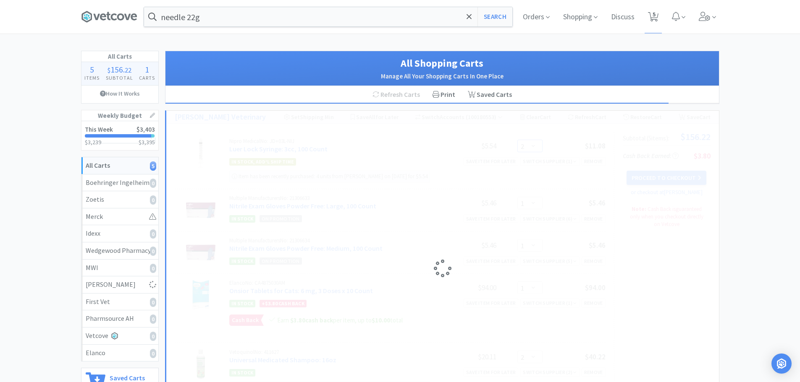
select select "3"
